Goal: Task Accomplishment & Management: Use online tool/utility

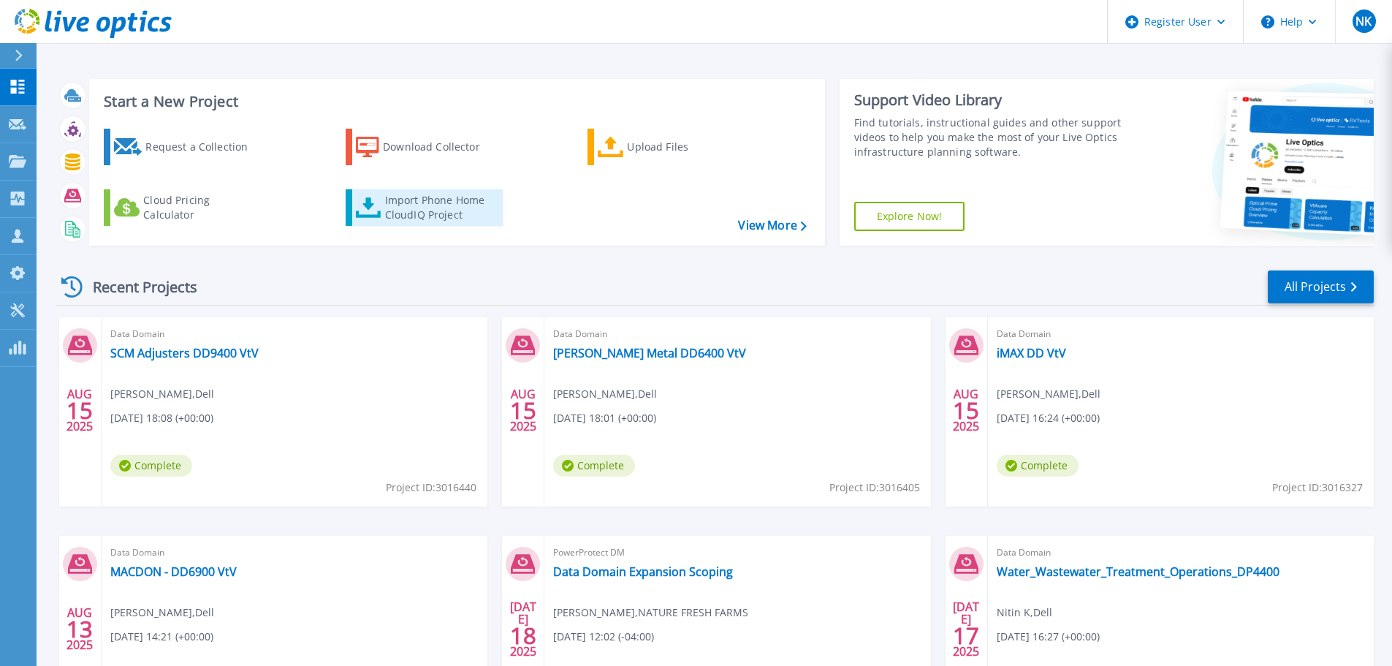
click at [416, 208] on div "Import Phone Home CloudIQ Project" at bounding box center [442, 207] width 114 height 29
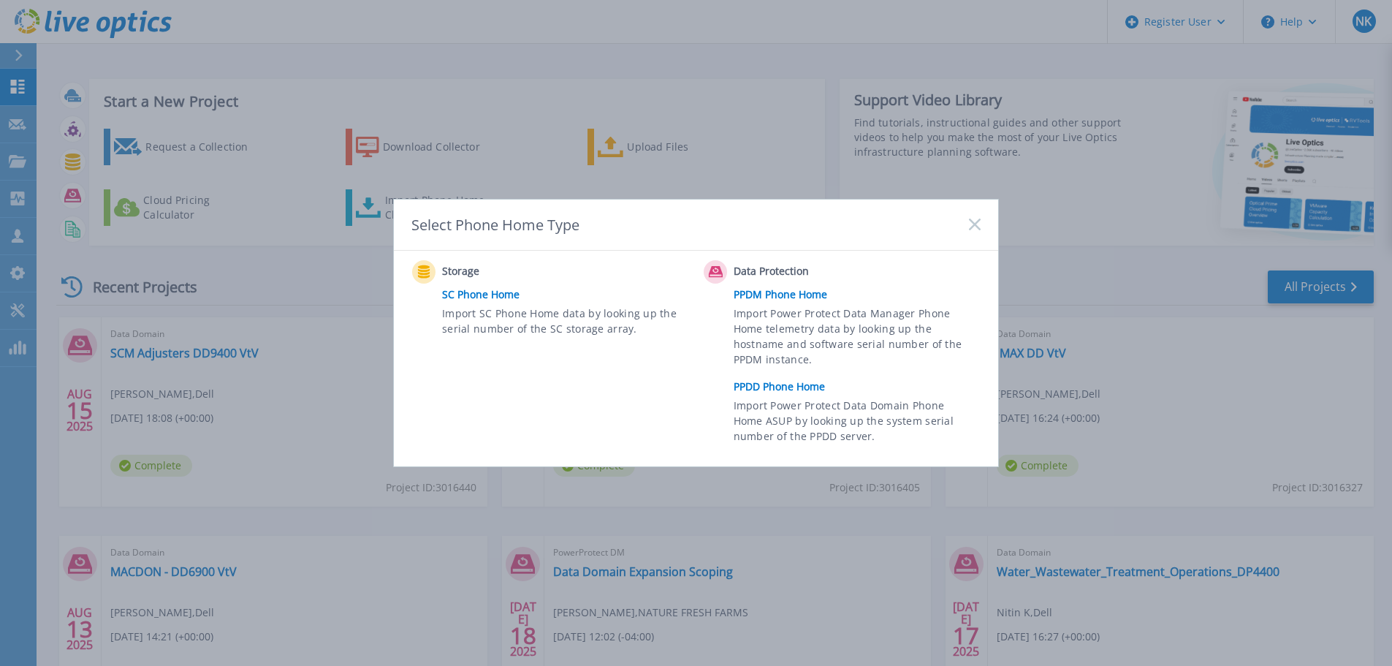
click at [776, 386] on link "PPDD Phone Home" at bounding box center [860, 386] width 254 height 22
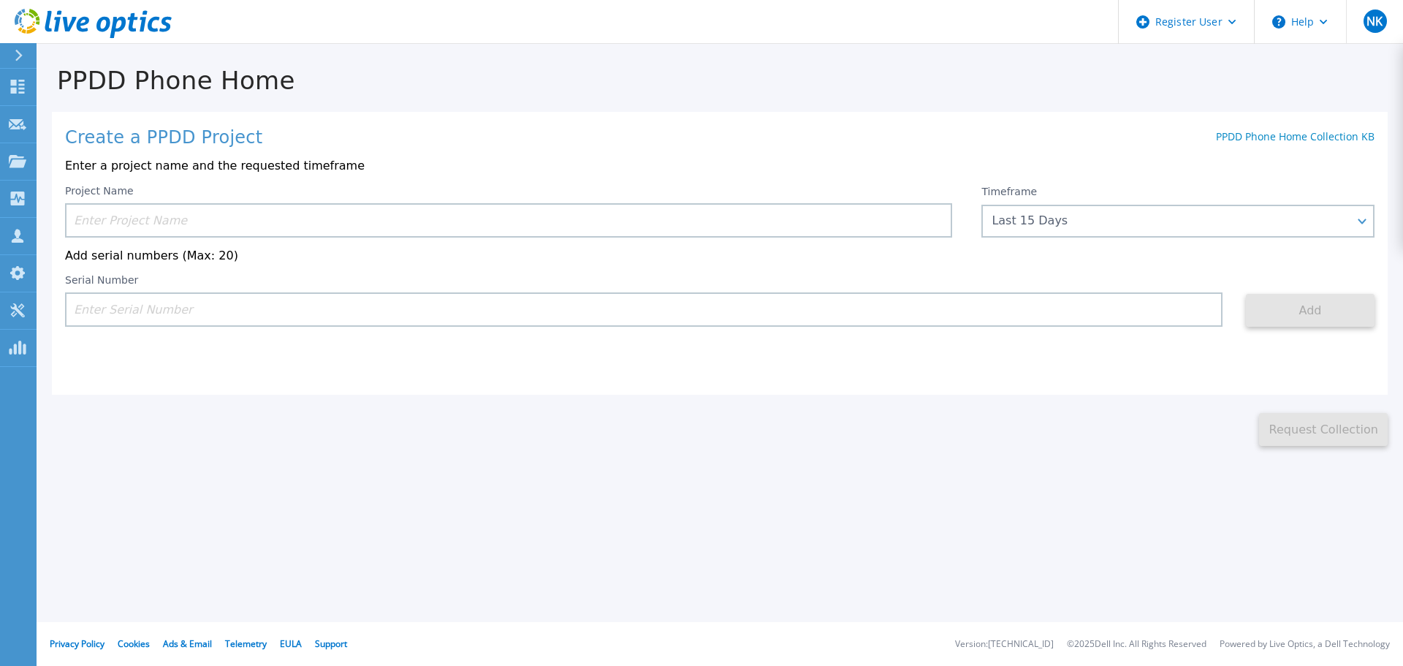
click at [199, 314] on input at bounding box center [643, 309] width 1157 height 34
paste input "APX00225002037"
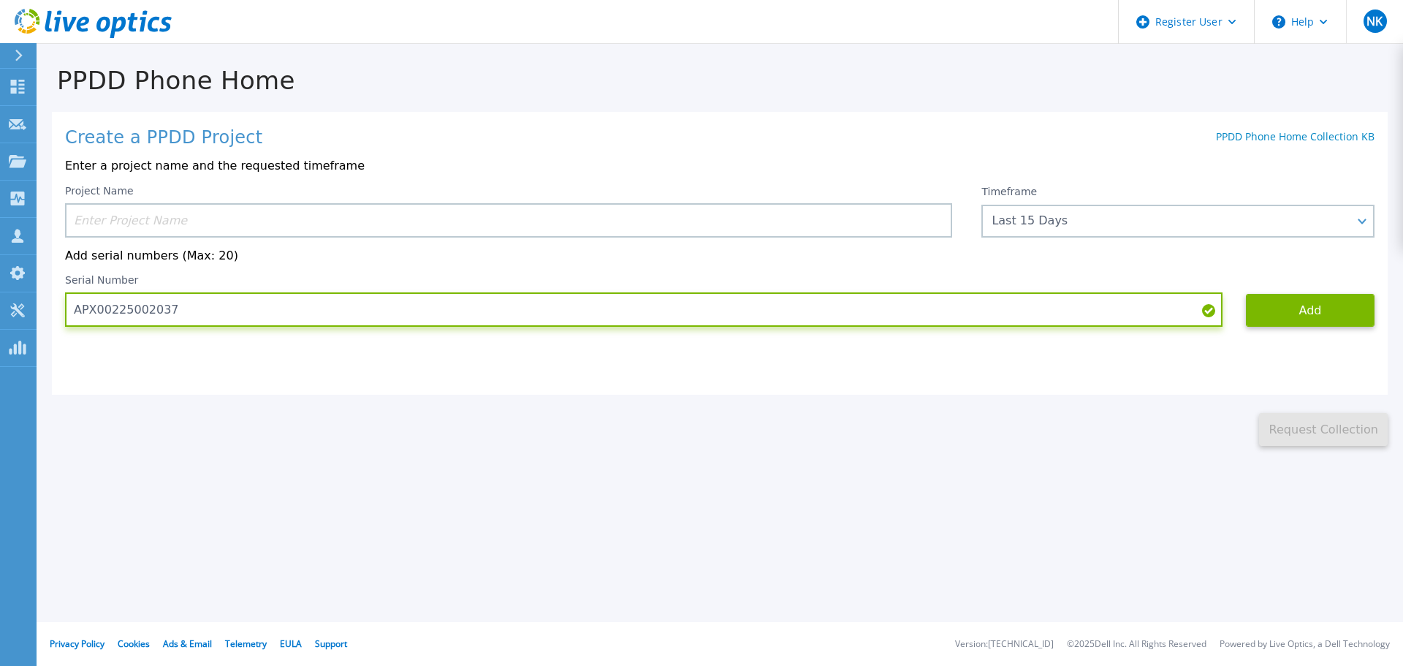
type input "APX00225002037"
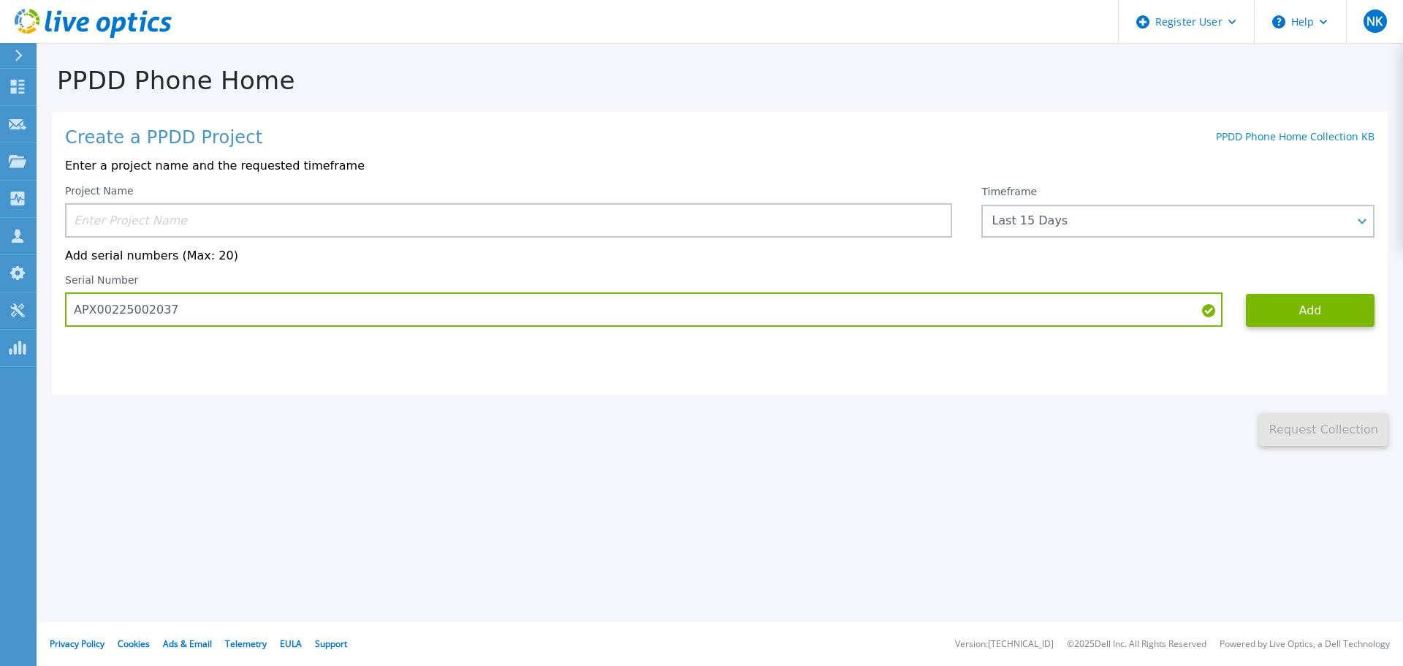
click at [281, 220] on input at bounding box center [508, 220] width 887 height 34
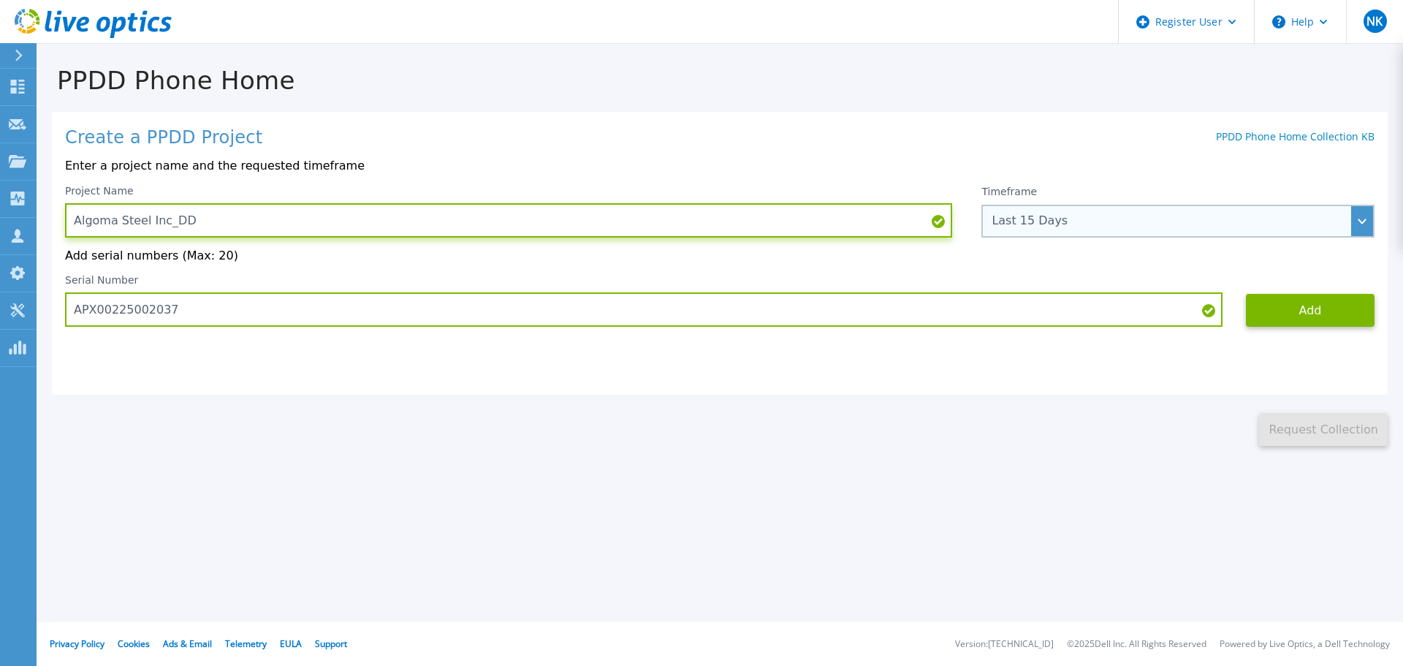
type input "Algoma Steel Inc_DD"
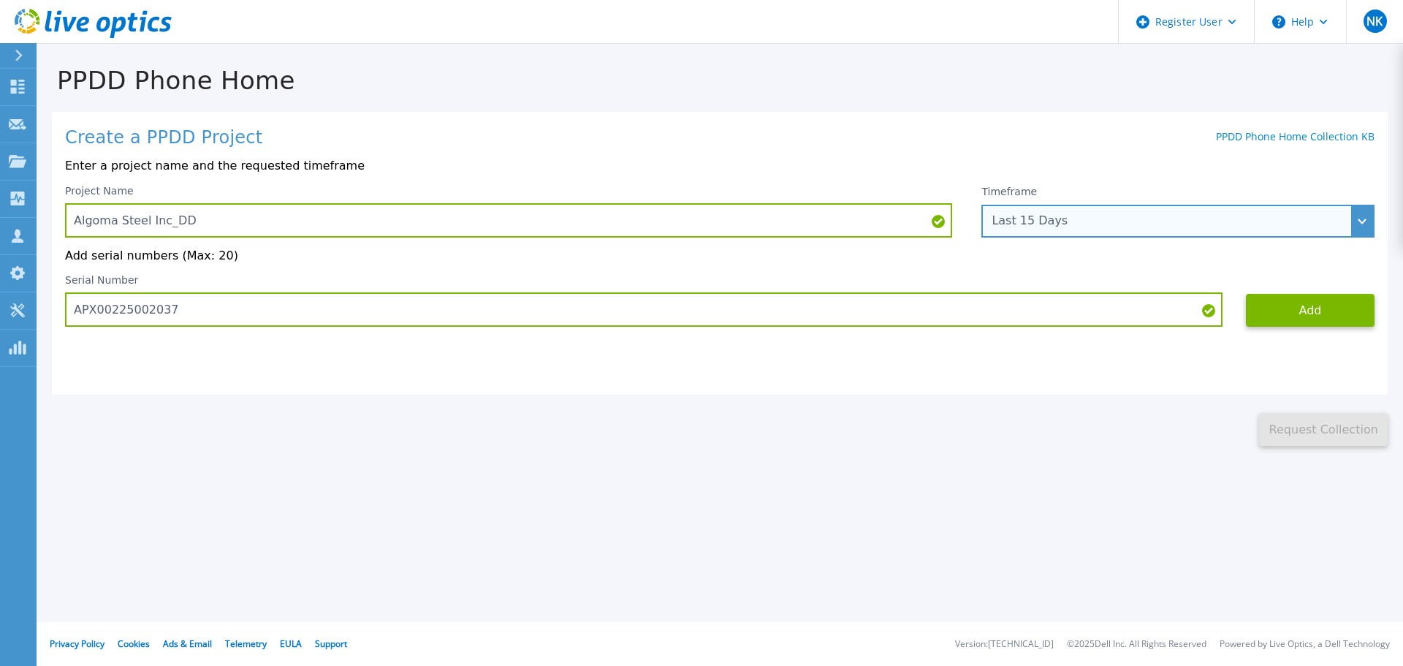
click at [1063, 221] on div "Last 15 Days" at bounding box center [1169, 220] width 356 height 13
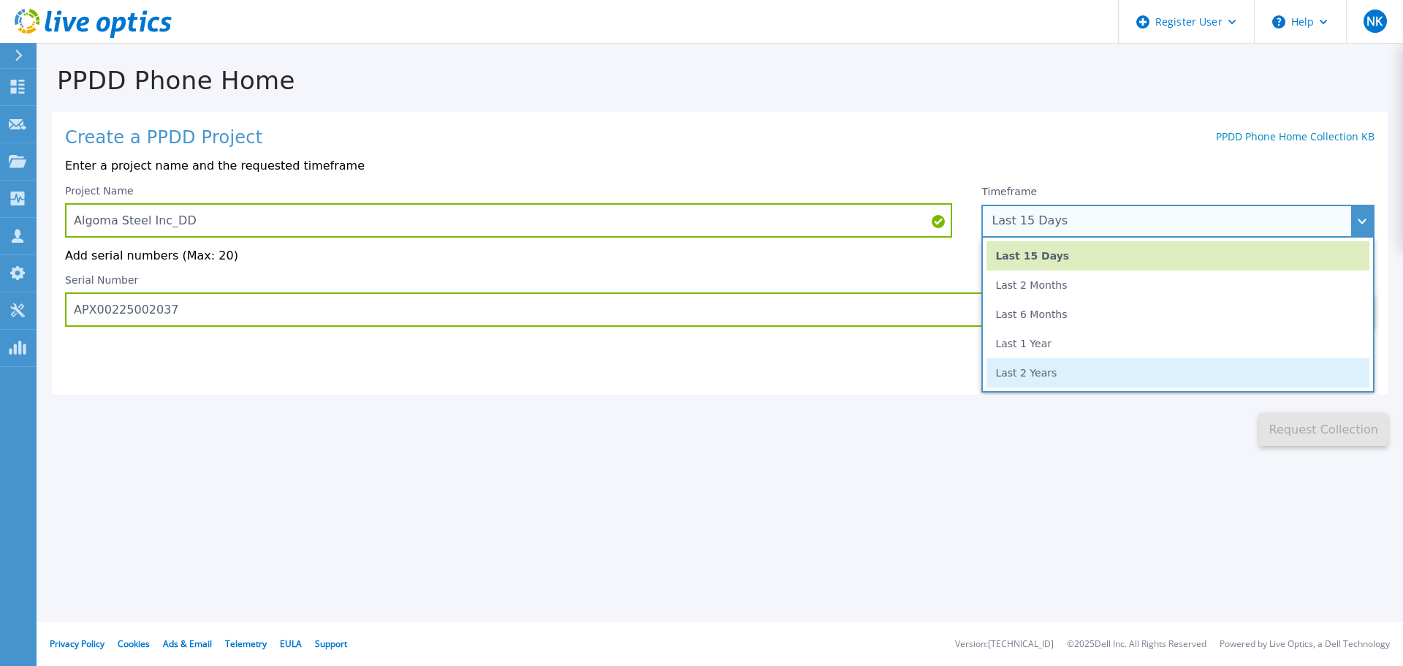
click at [1064, 373] on li "Last 2 Years" at bounding box center [1177, 372] width 383 height 29
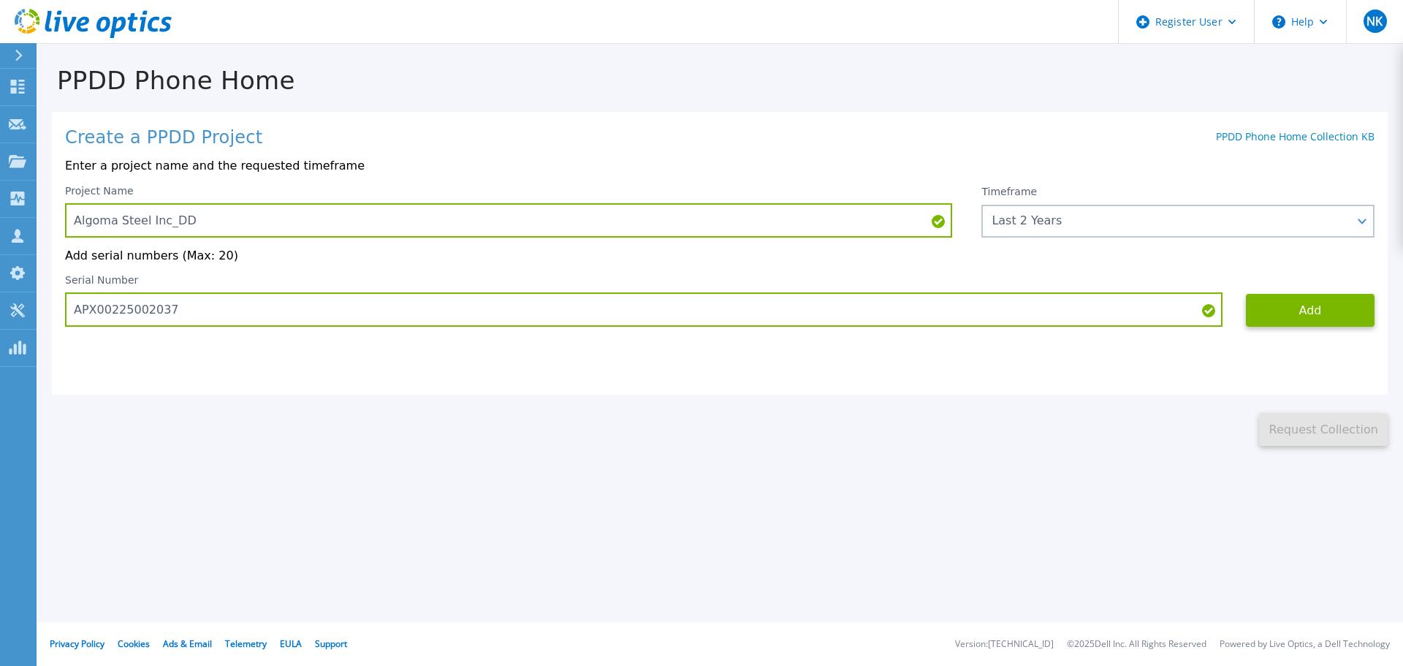
click at [931, 388] on div "Create a PPDD Project PPDD Phone Home Collection KB Enter a project name and th…" at bounding box center [719, 253] width 1335 height 283
click at [1320, 313] on button "Add" at bounding box center [1310, 310] width 129 height 33
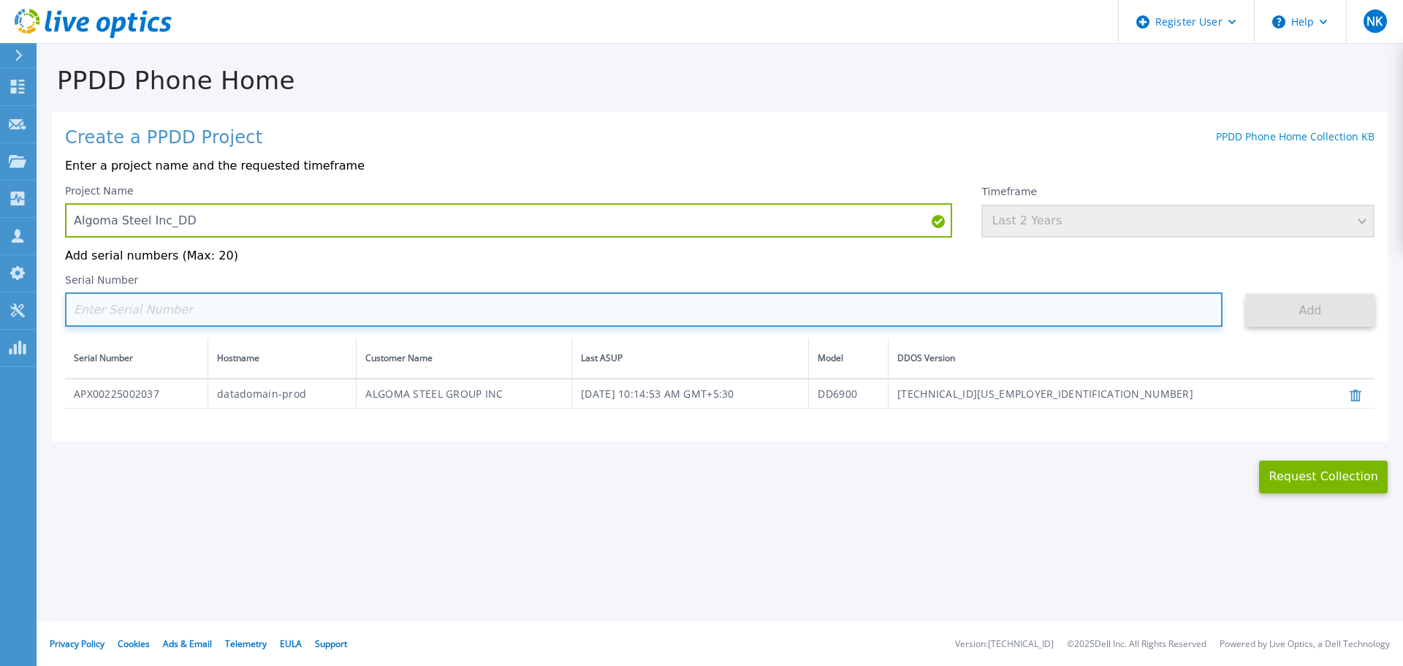
click at [185, 319] on input at bounding box center [643, 309] width 1157 height 34
paste input "APX00224400110"
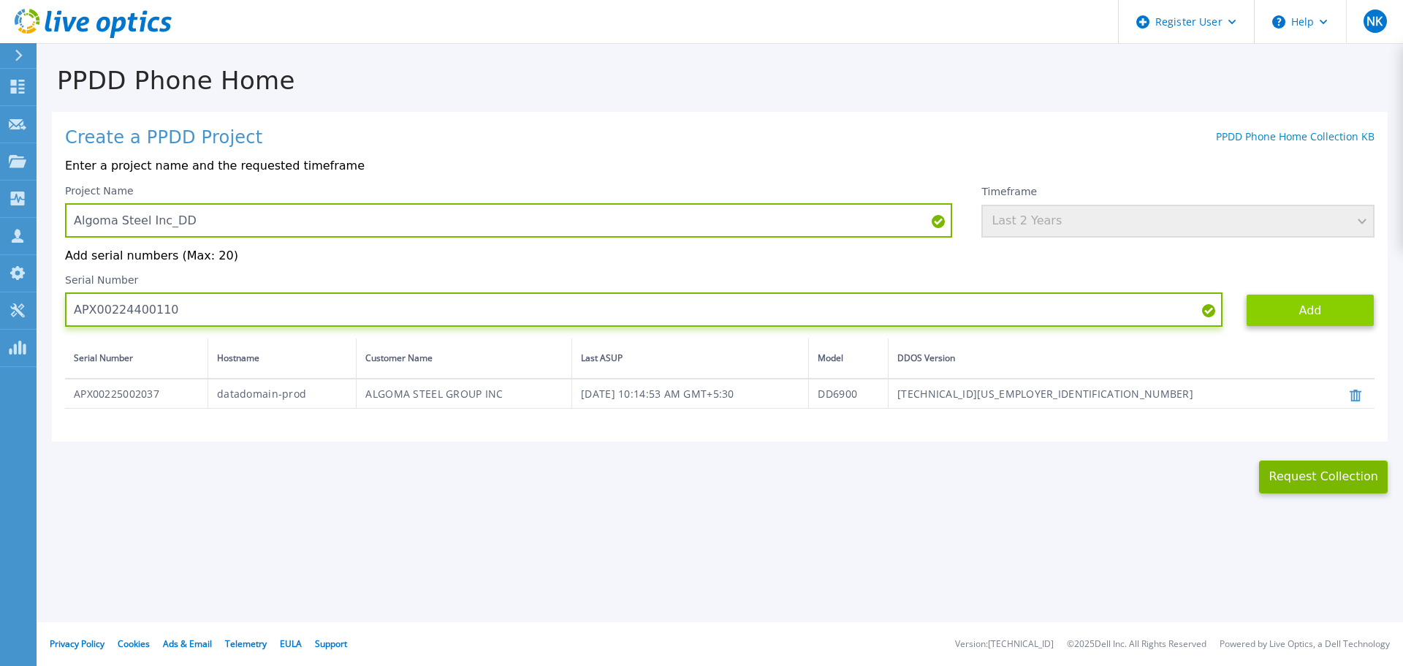
type input "APX00224400110"
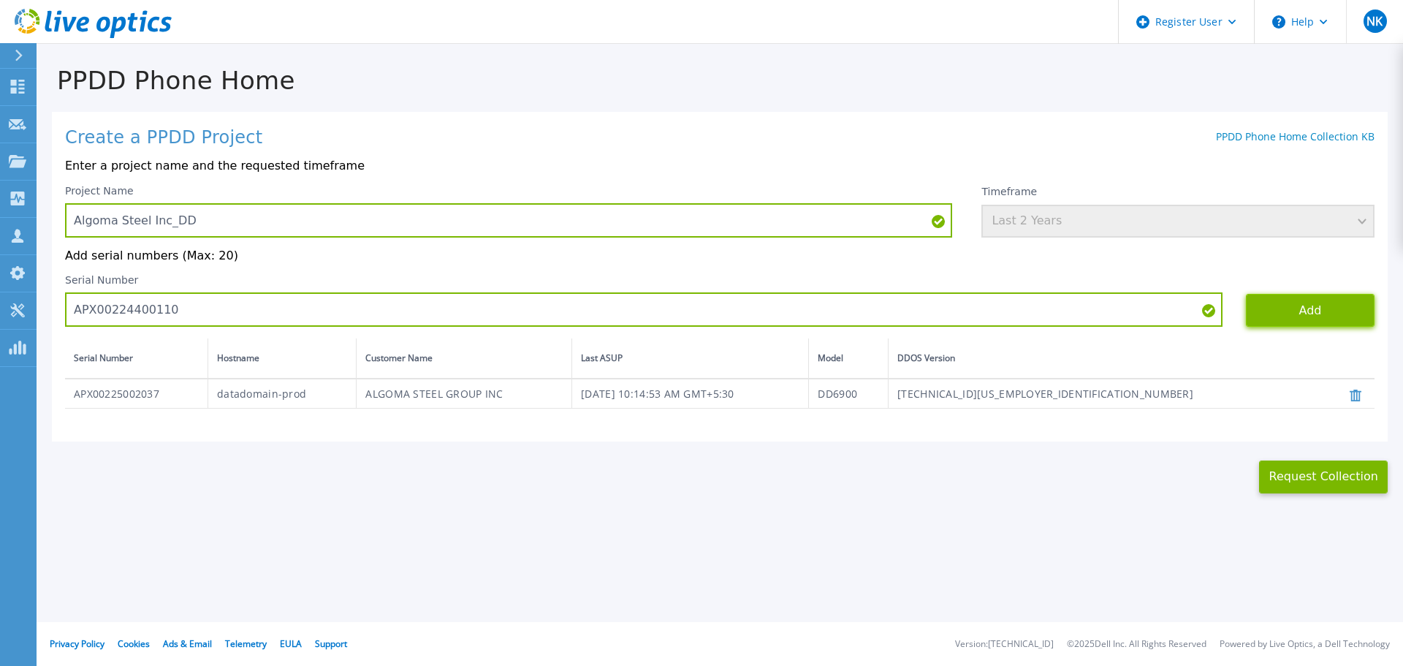
click at [1291, 313] on button "Add" at bounding box center [1310, 310] width 129 height 33
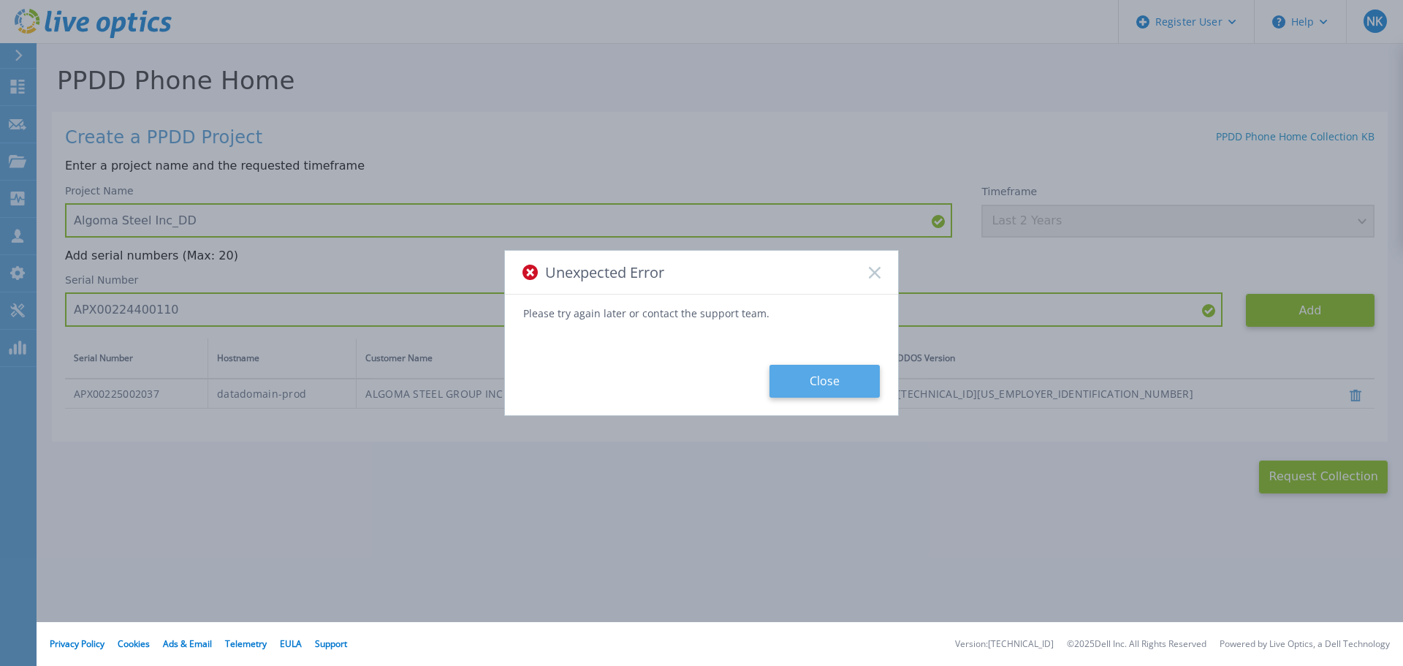
click at [843, 379] on button "Close" at bounding box center [824, 381] width 110 height 33
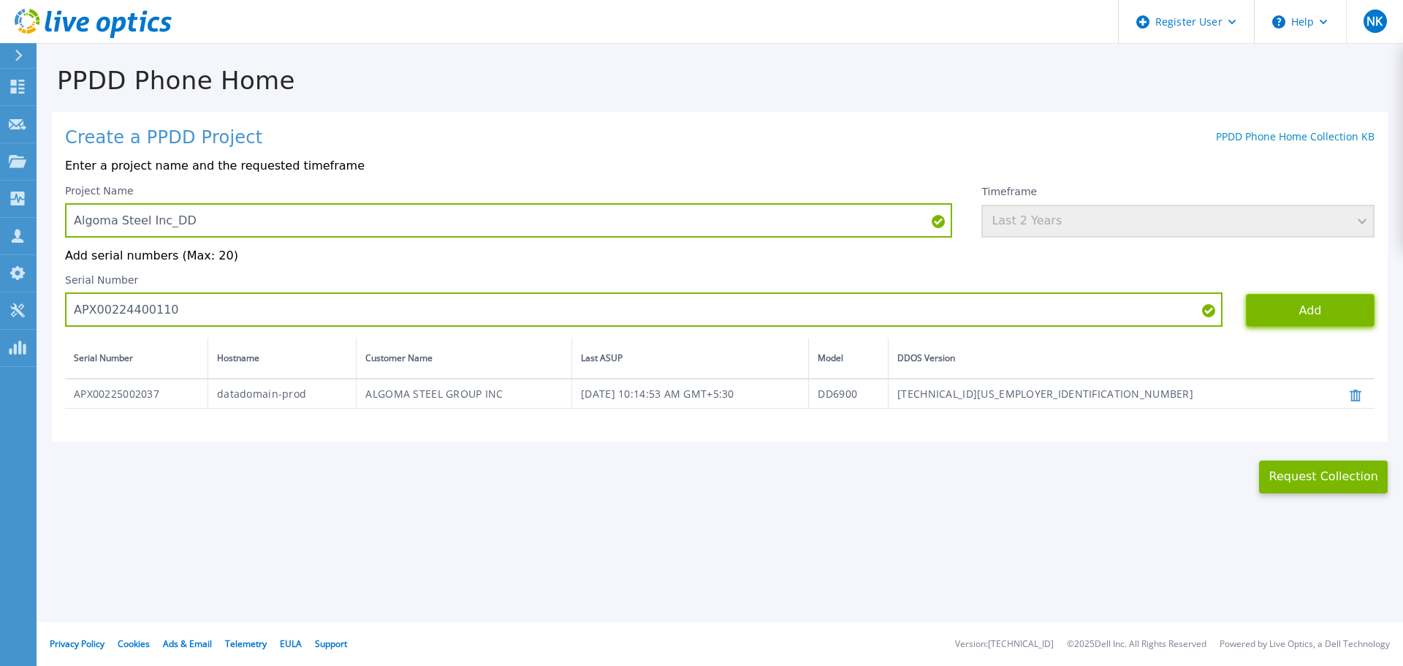
click at [1284, 307] on button "Add" at bounding box center [1310, 310] width 129 height 33
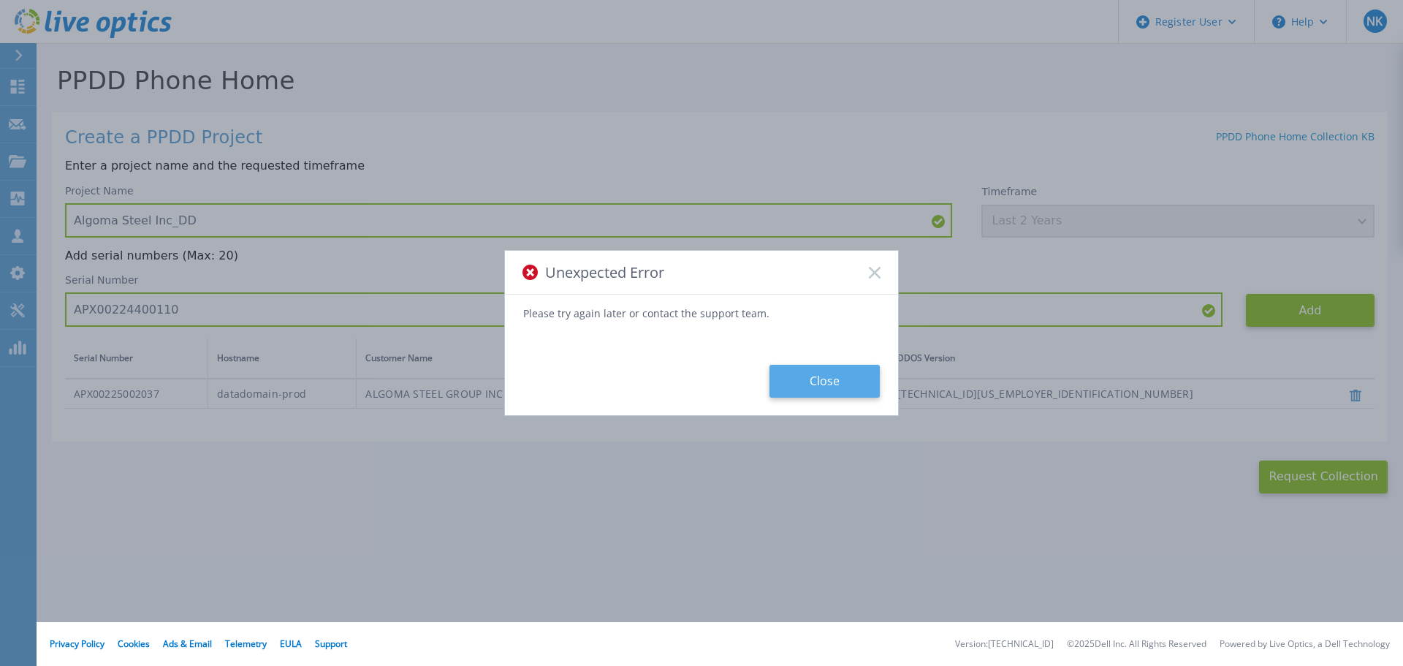
click at [794, 384] on button "Close" at bounding box center [824, 381] width 110 height 33
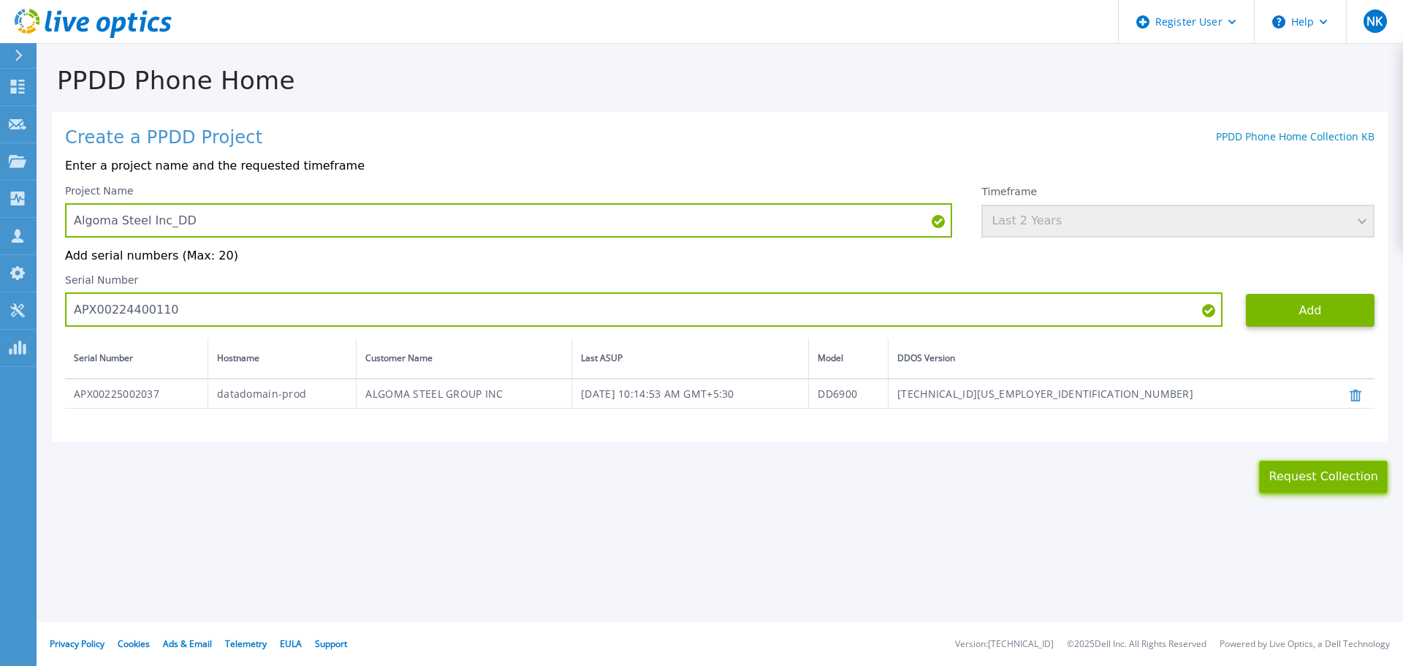
click at [1295, 483] on button "Request Collection" at bounding box center [1323, 476] width 129 height 33
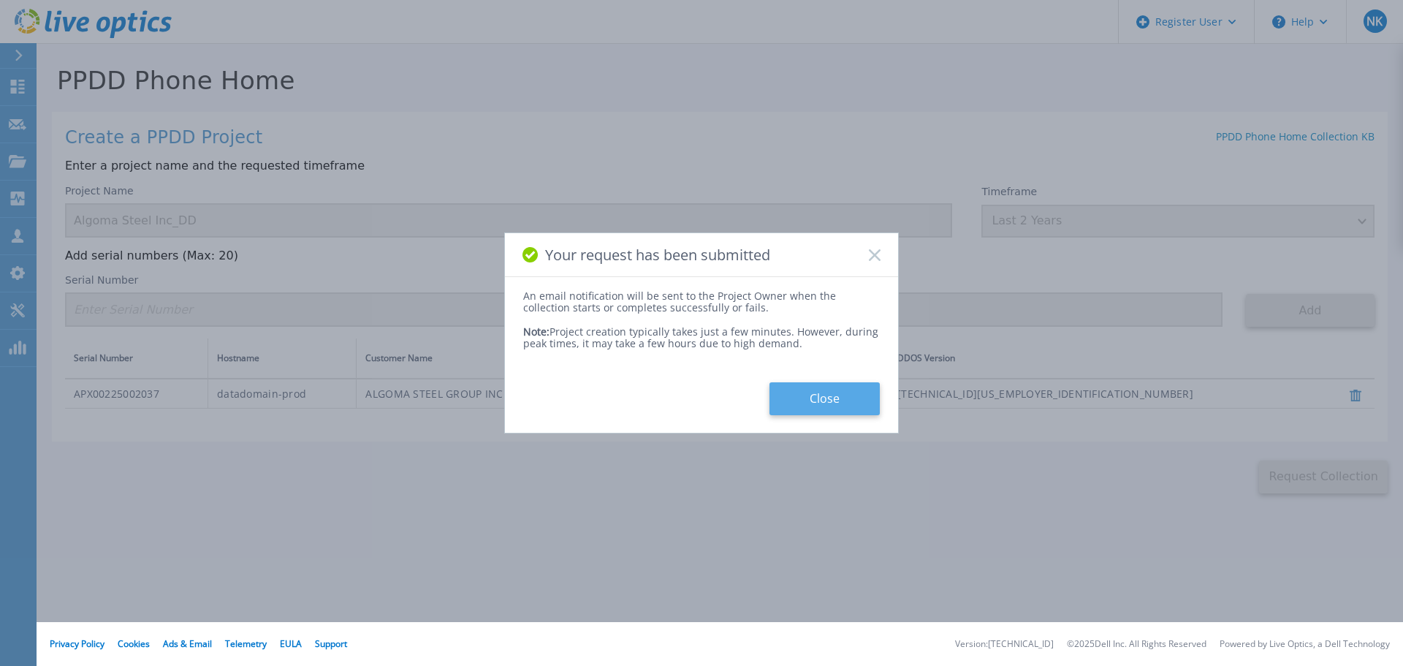
click at [812, 397] on button "Close" at bounding box center [824, 398] width 110 height 33
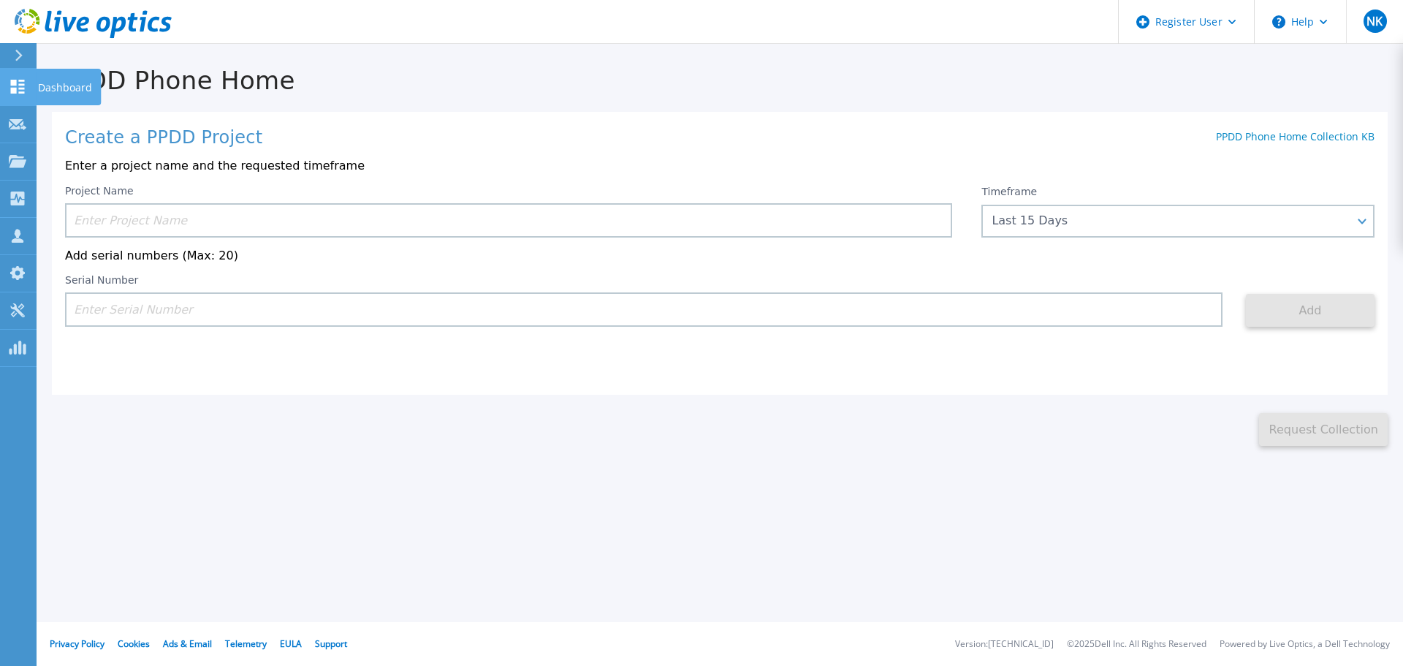
click at [17, 87] on icon at bounding box center [18, 87] width 18 height 14
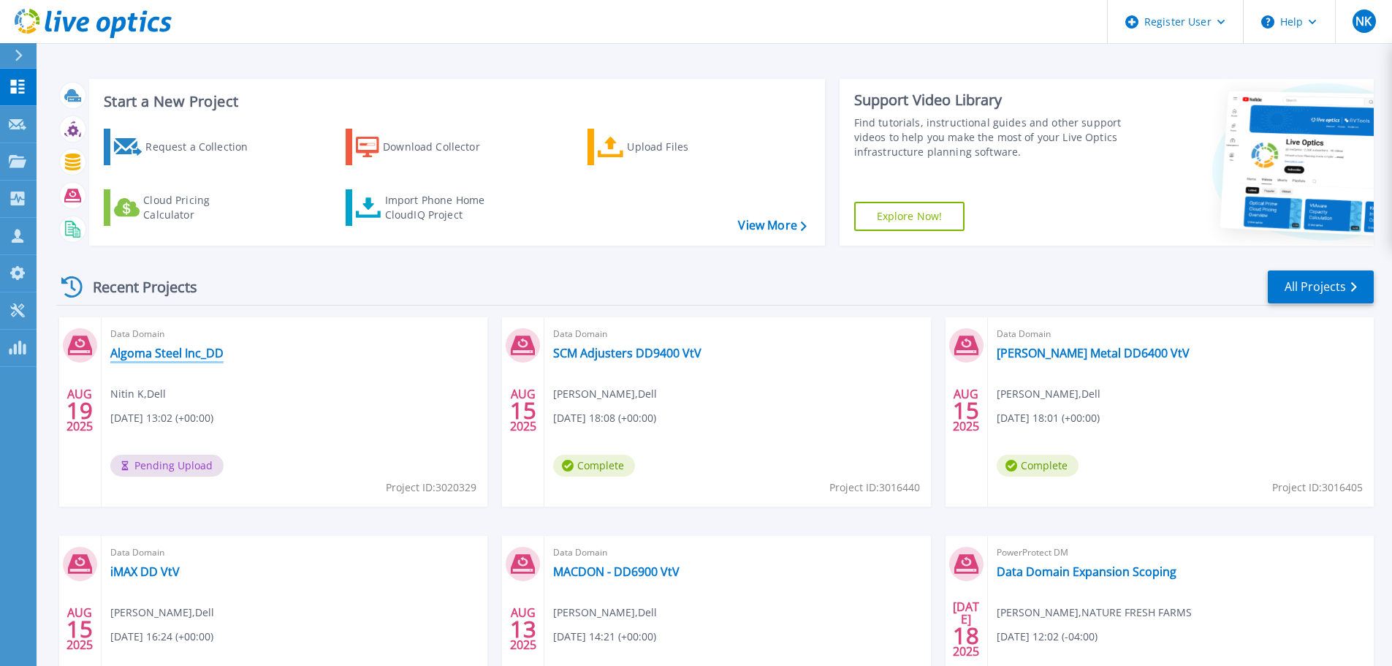
click at [174, 353] on link "Algoma Steel Inc_DD" at bounding box center [166, 353] width 113 height 15
click at [411, 214] on div "Import Phone Home CloudIQ Project" at bounding box center [442, 207] width 114 height 29
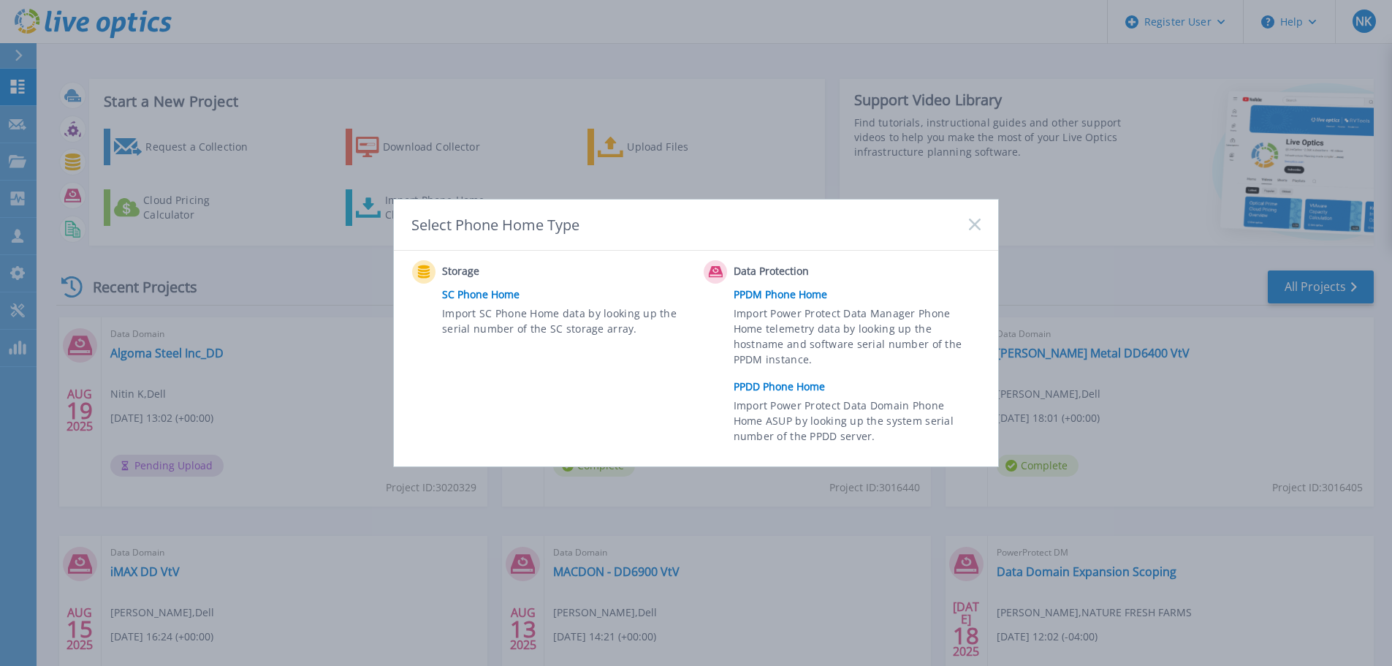
click at [975, 223] on icon at bounding box center [975, 224] width 12 height 12
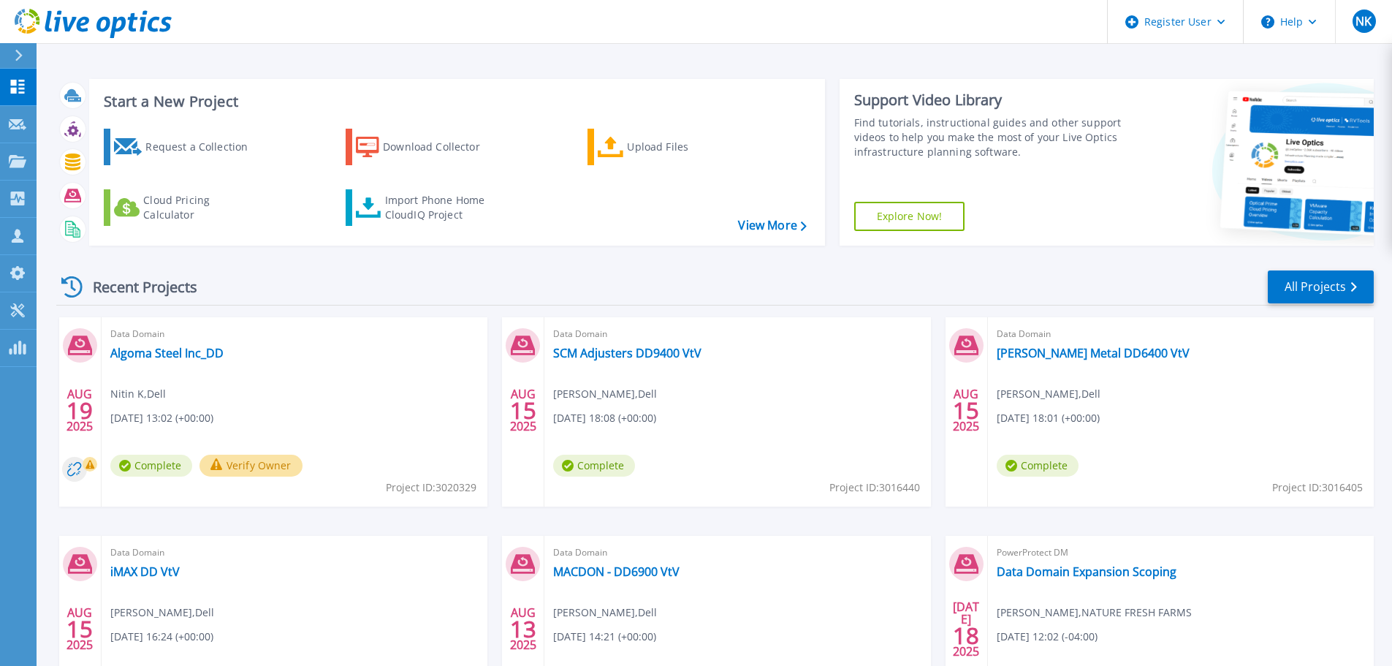
click at [237, 463] on button "Verify Owner" at bounding box center [250, 465] width 103 height 22
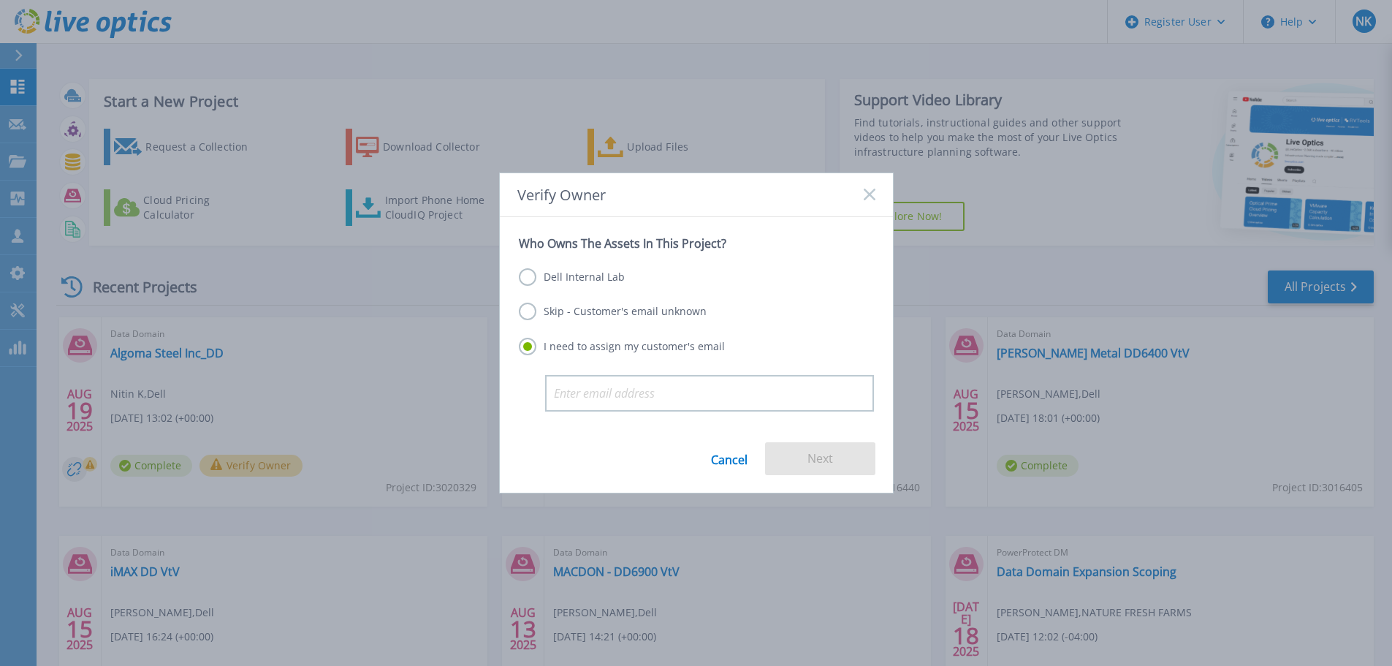
click at [569, 272] on label "Dell Internal Lab" at bounding box center [572, 277] width 106 height 18
click at [0, 0] on input "Dell Internal Lab" at bounding box center [0, 0] width 0 height 0
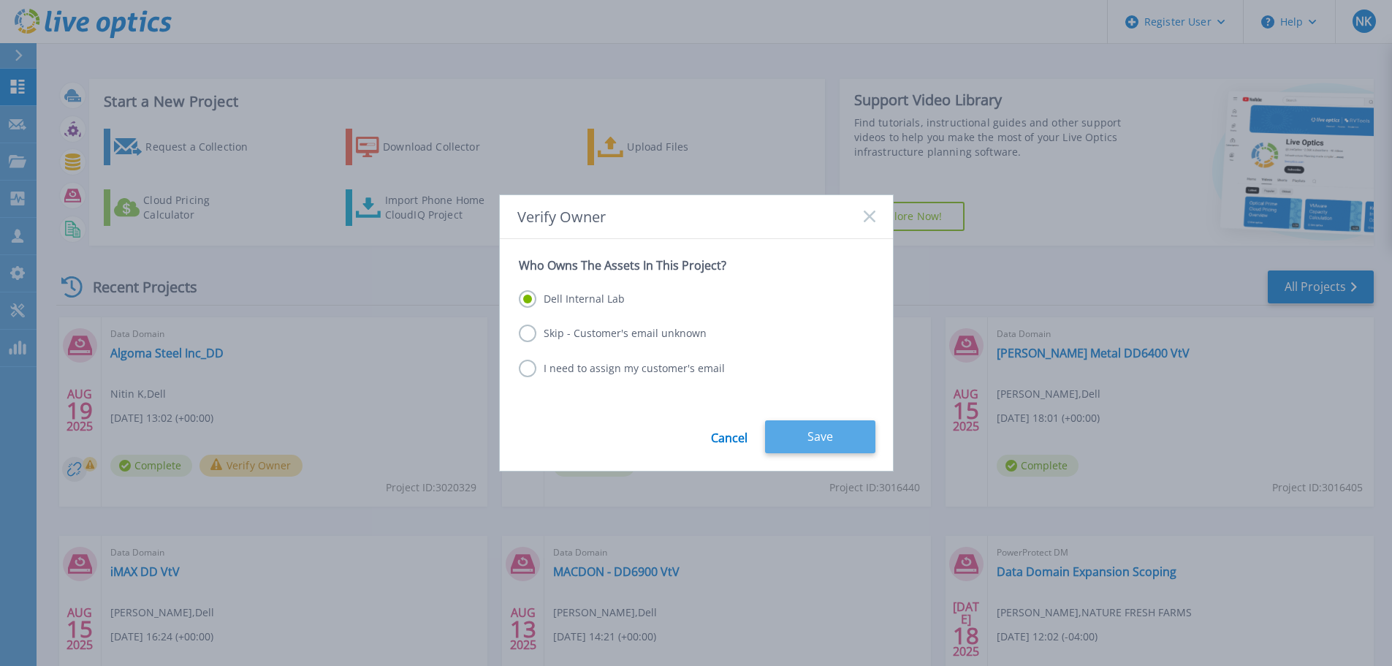
click at [802, 443] on button "Save" at bounding box center [820, 436] width 110 height 33
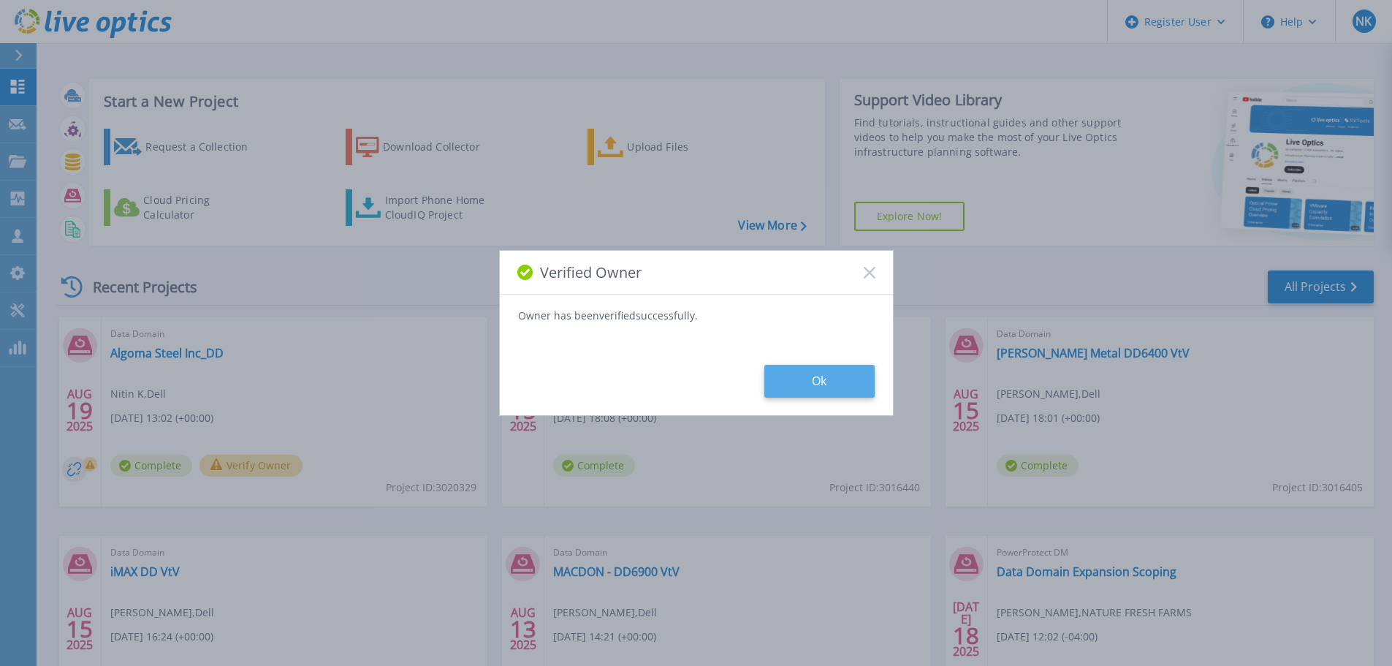
click at [803, 383] on button "Ok" at bounding box center [819, 381] width 110 height 33
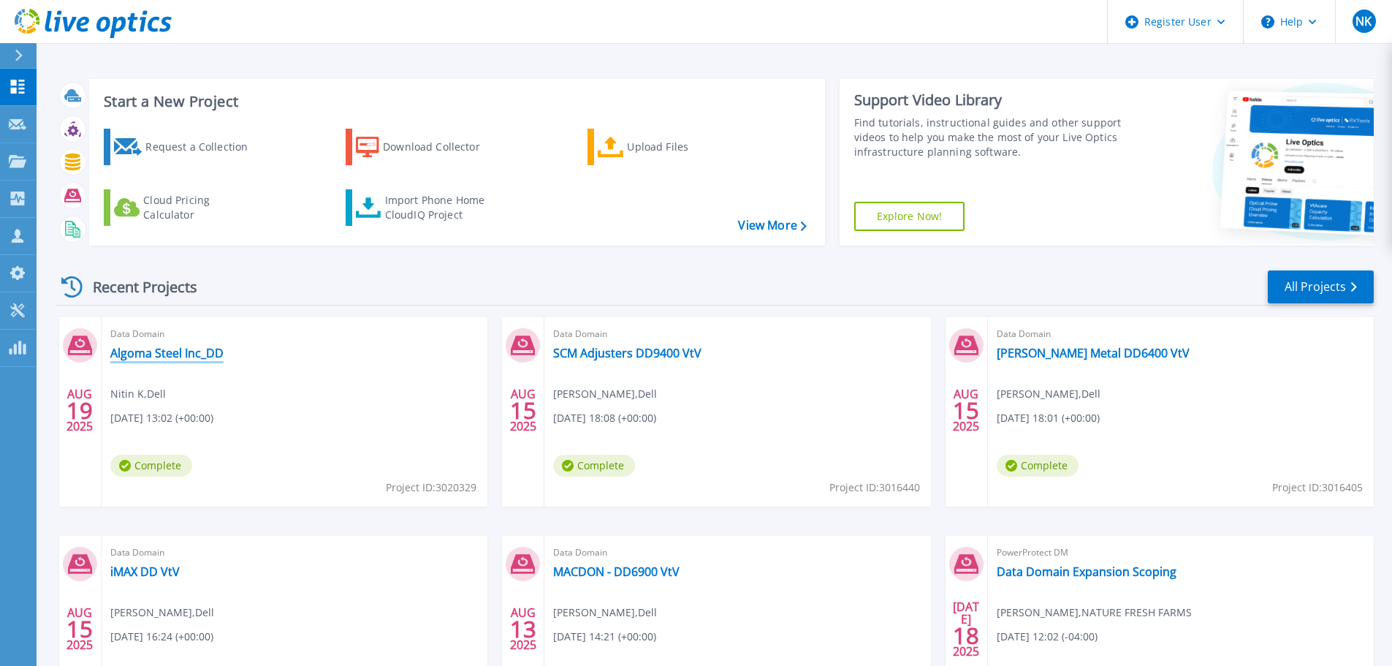
click at [166, 354] on link "Algoma Steel Inc_DD" at bounding box center [166, 353] width 113 height 15
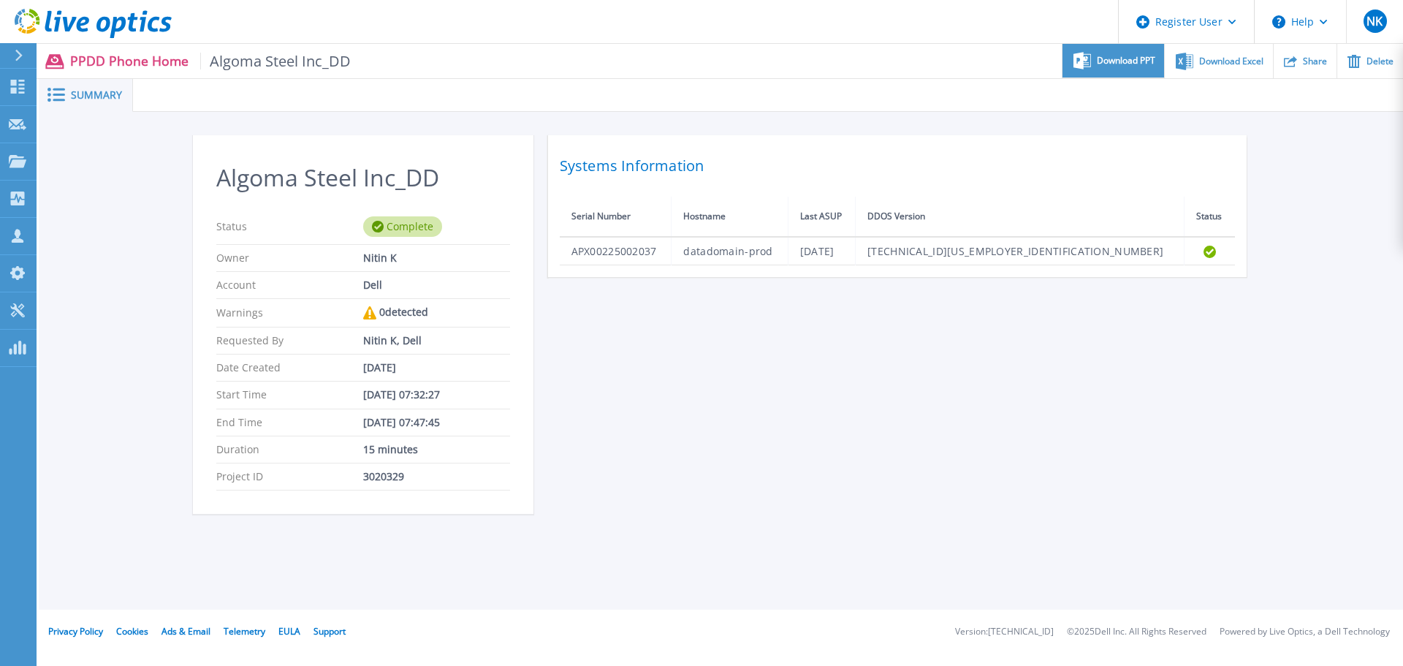
click at [1124, 61] on span "Download PPT" at bounding box center [1126, 60] width 58 height 9
